Goal: Find specific page/section

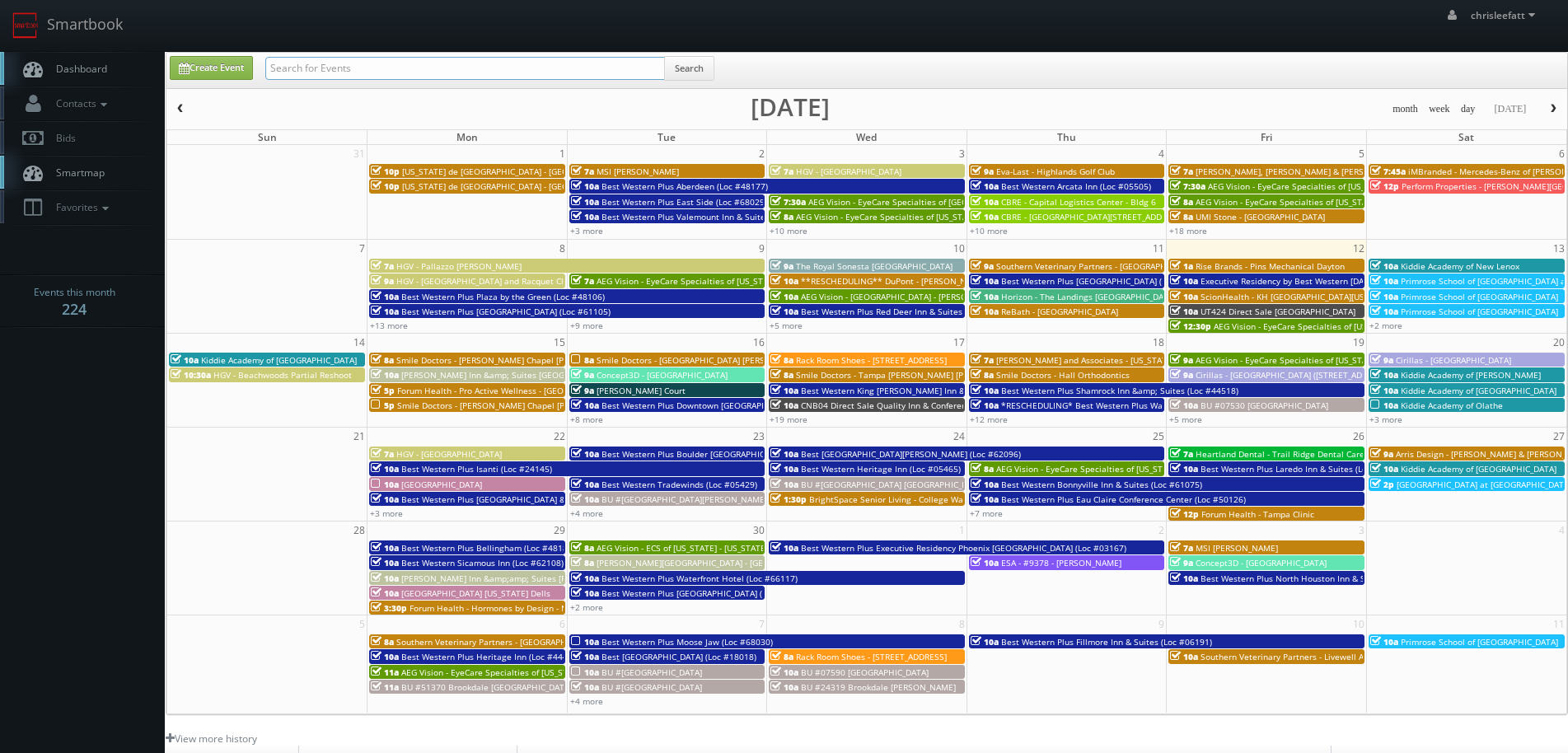
click at [443, 71] on input "text" at bounding box center [466, 68] width 400 height 23
type input "ny181"
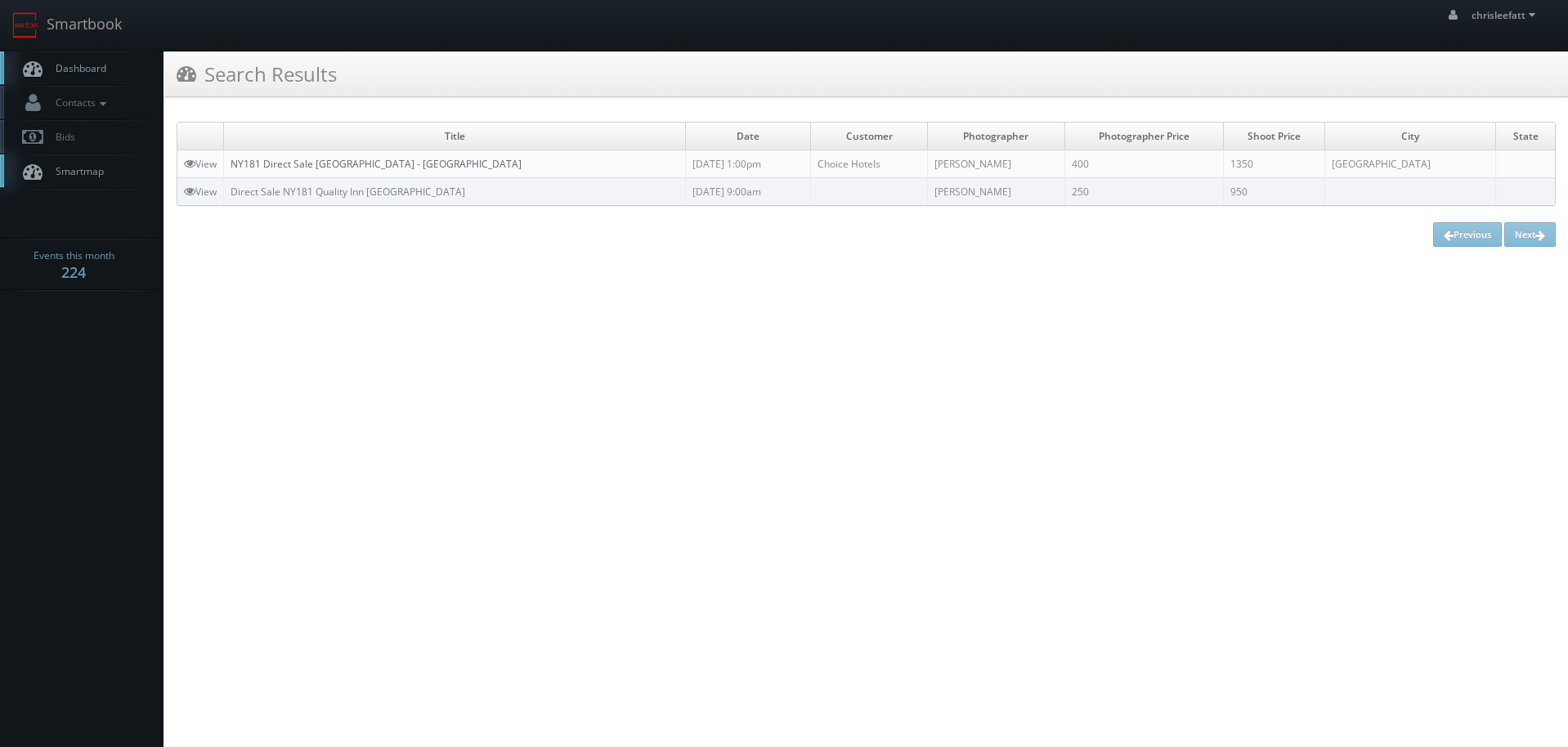
click at [376, 165] on link "NY181 Direct Sale Quality Inn - Niagara Falls Blvd" at bounding box center [376, 164] width 291 height 14
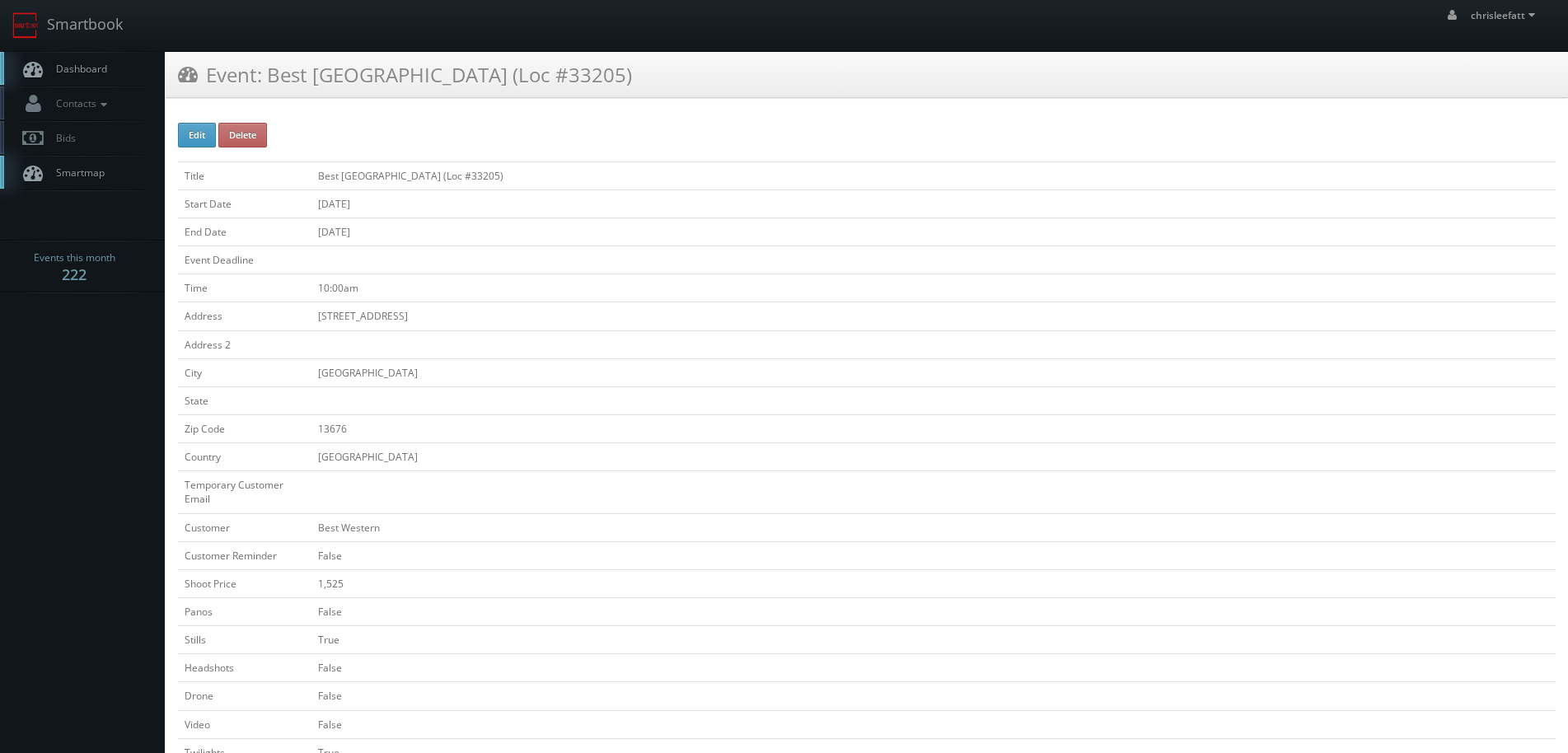
scroll to position [82, 0]
